Goal: Transaction & Acquisition: Register for event/course

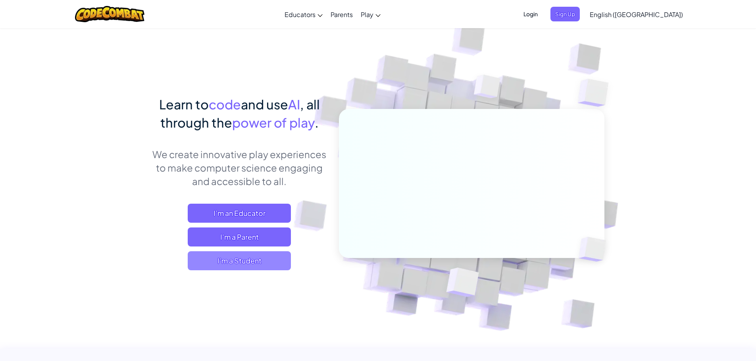
click at [248, 259] on span "I'm a Student" at bounding box center [239, 260] width 103 height 19
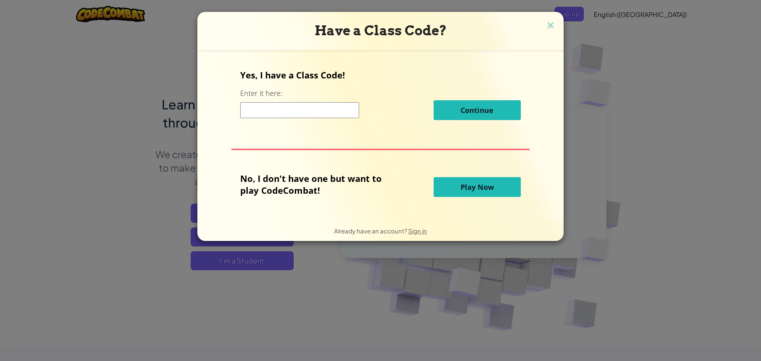
click at [310, 110] on input at bounding box center [299, 110] width 119 height 16
type input "PlaySameRice"
click at [464, 120] on div "Yes, I have a Class Code! Enter it here: PlaySameRice Continue" at bounding box center [380, 97] width 280 height 57
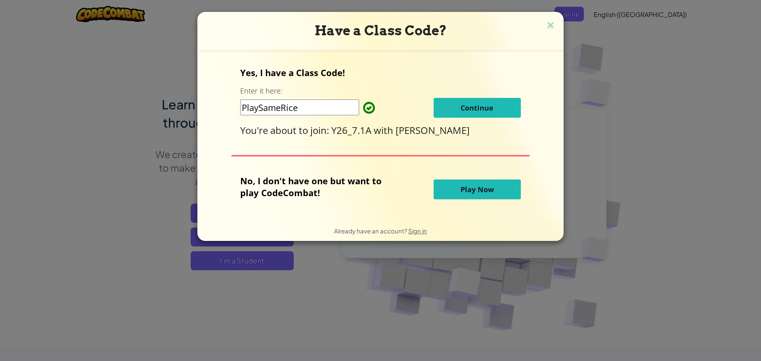
click at [500, 108] on button "Continue" at bounding box center [477, 108] width 87 height 20
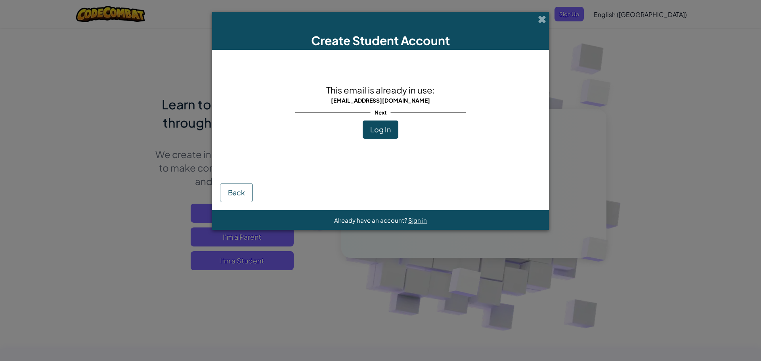
click at [376, 130] on span "Log In" at bounding box center [380, 129] width 21 height 9
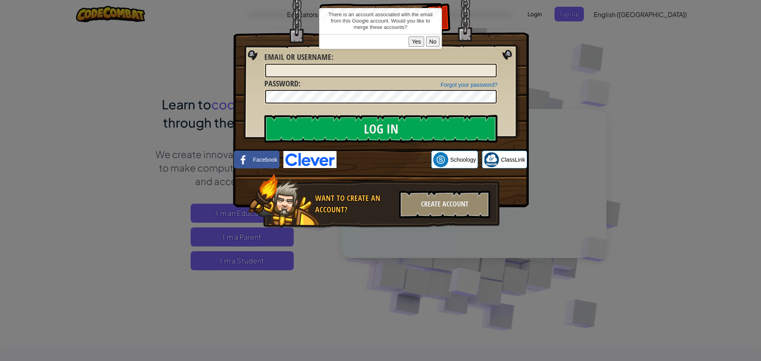
click at [422, 41] on button "Yes" at bounding box center [416, 41] width 15 height 10
